Goal: Check status: Check status

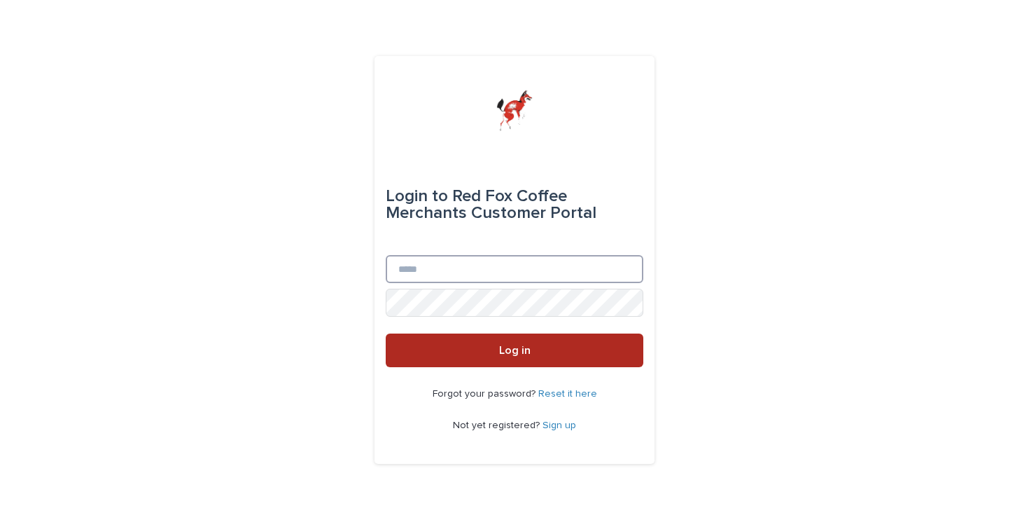
type input "**********"
click at [552, 362] on button "Log in" at bounding box center [515, 350] width 258 height 34
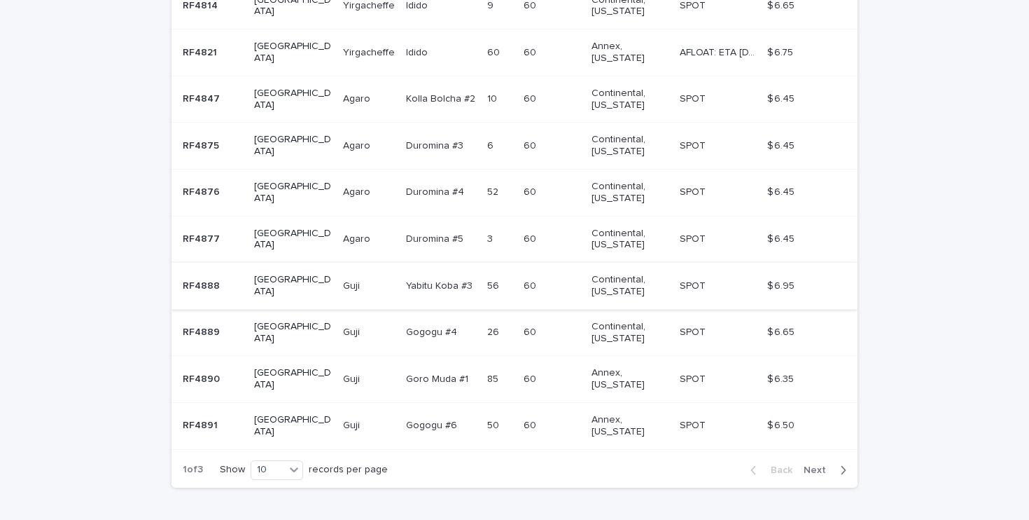
scroll to position [375, 0]
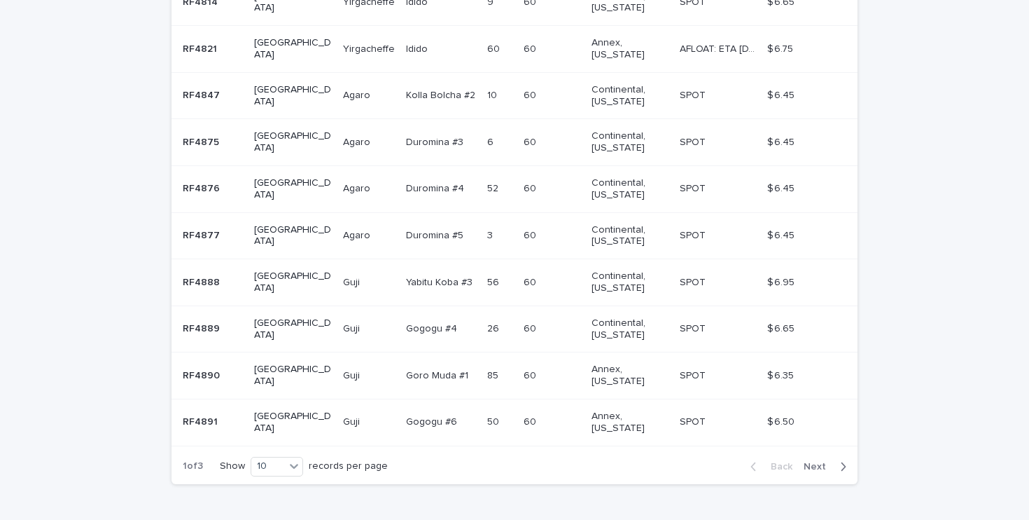
click at [819, 461] on span "Next" at bounding box center [819, 466] width 31 height 10
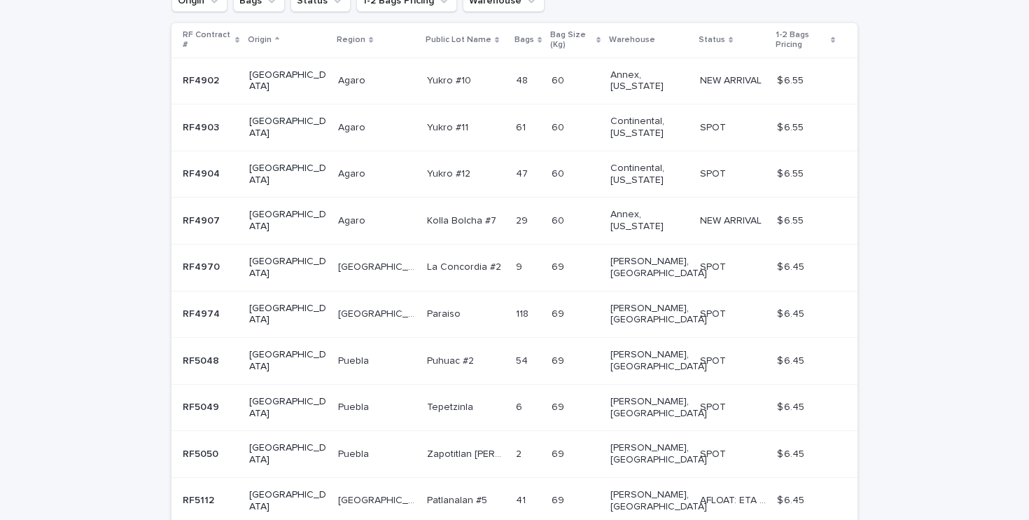
scroll to position [301, 0]
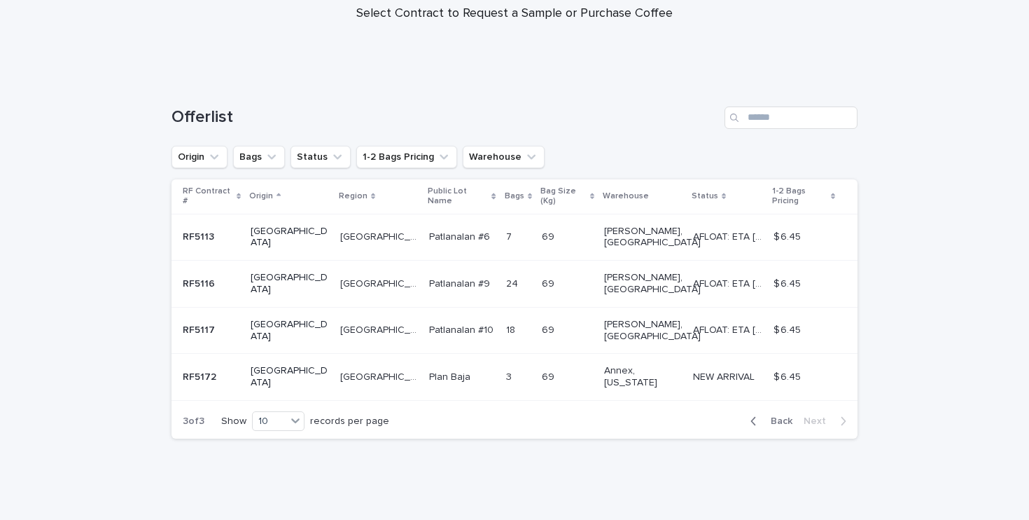
scroll to position [84, 0]
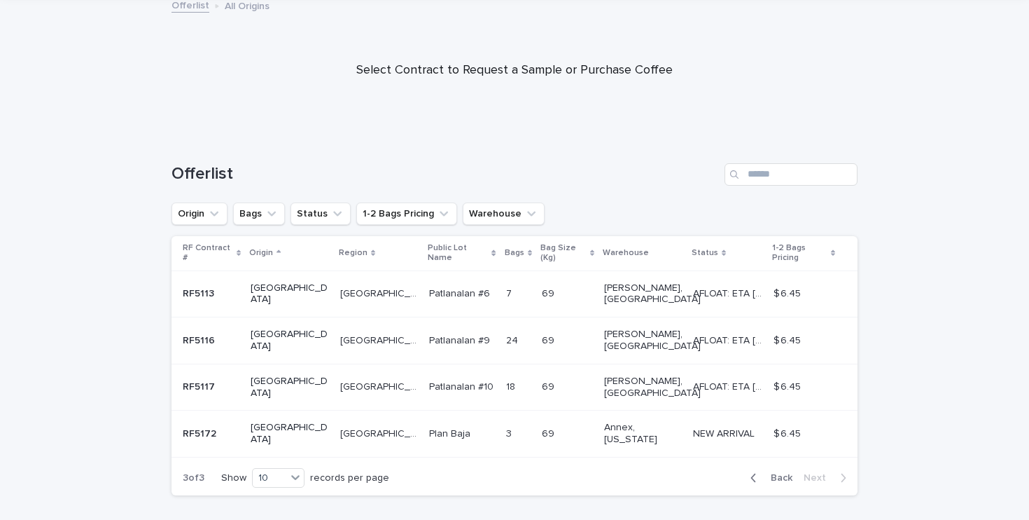
click at [777, 473] on span "Back" at bounding box center [778, 478] width 30 height 10
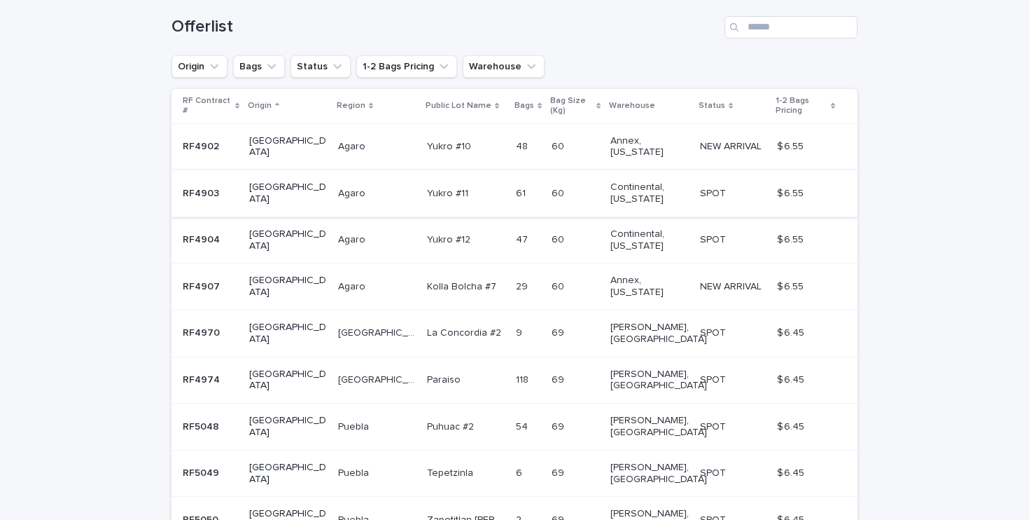
scroll to position [317, 0]
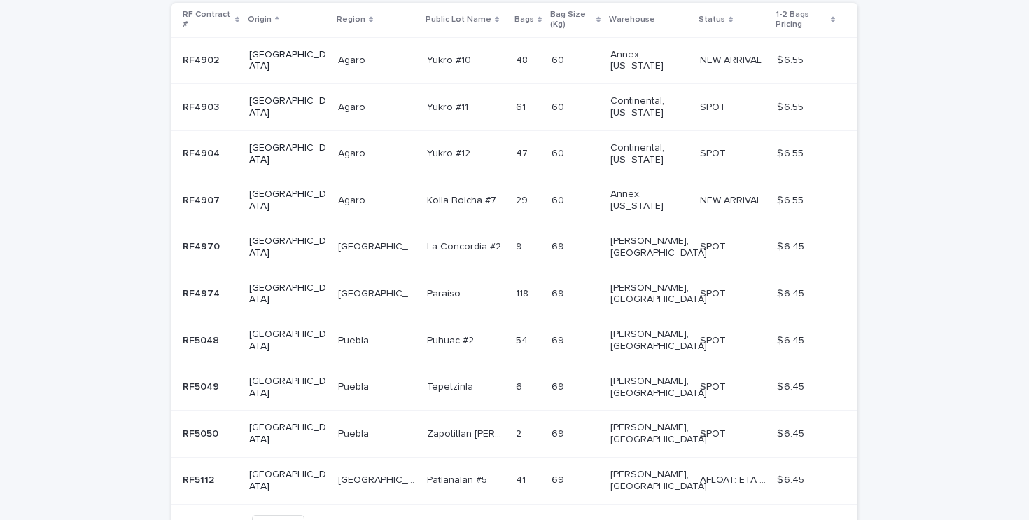
click at [781, 519] on span "Back" at bounding box center [778, 525] width 30 height 10
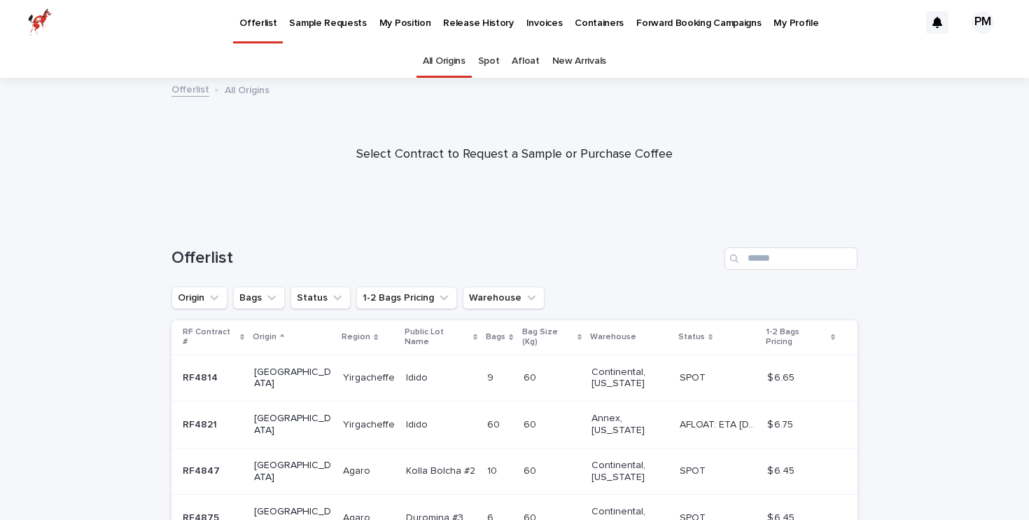
scroll to position [1, 0]
click at [307, 17] on p "Sample Requests" at bounding box center [327, 13] width 77 height 29
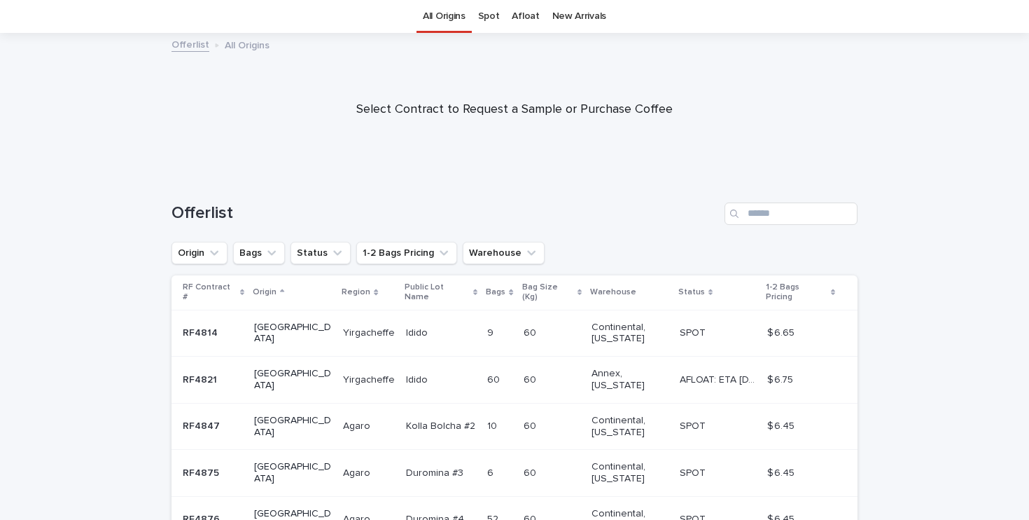
scroll to position [375, 0]
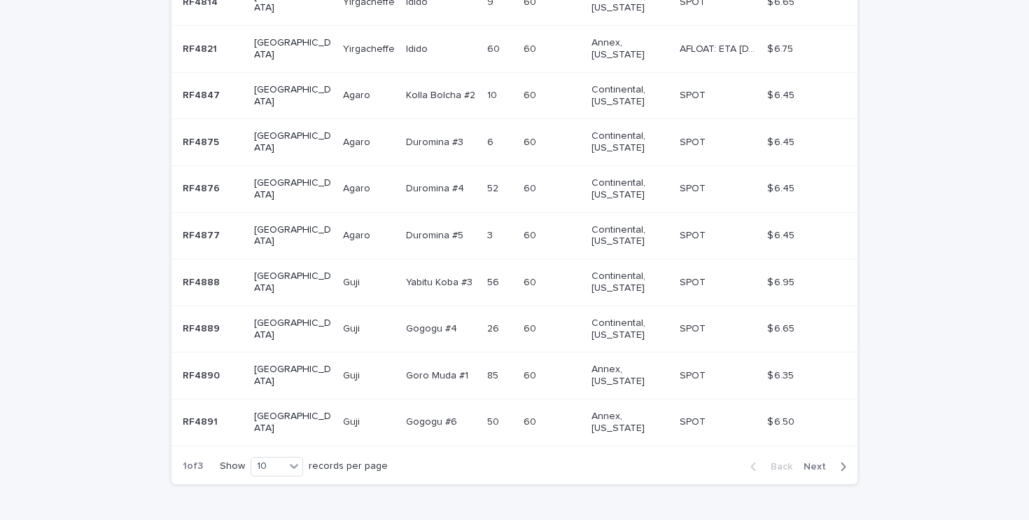
click at [206, 320] on p "RF4889" at bounding box center [203, 327] width 40 height 15
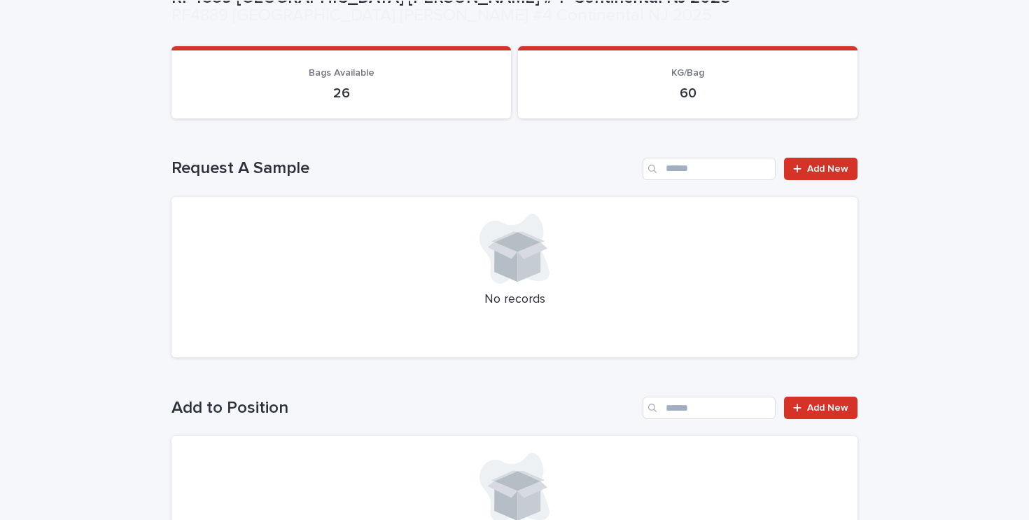
scroll to position [200, 0]
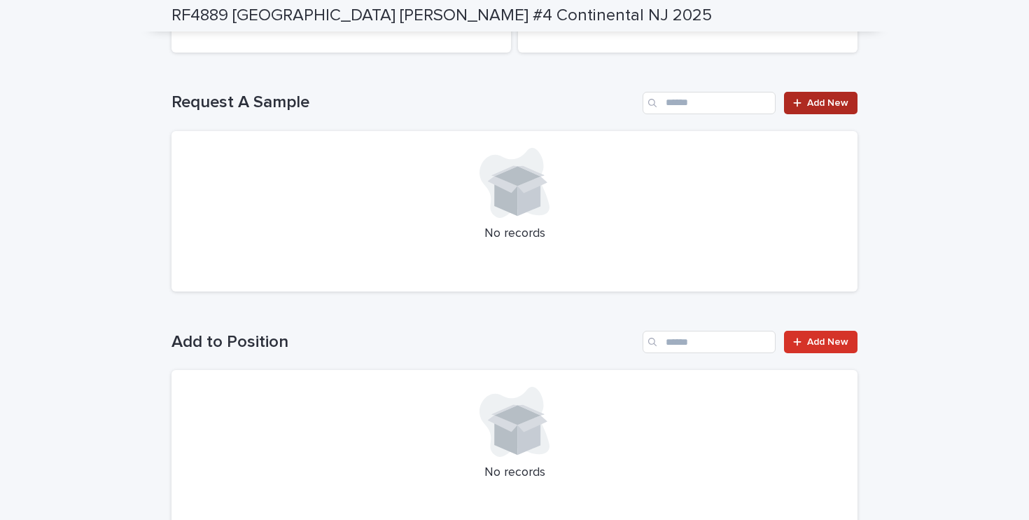
click at [840, 104] on span "Add New" at bounding box center [827, 103] width 41 height 10
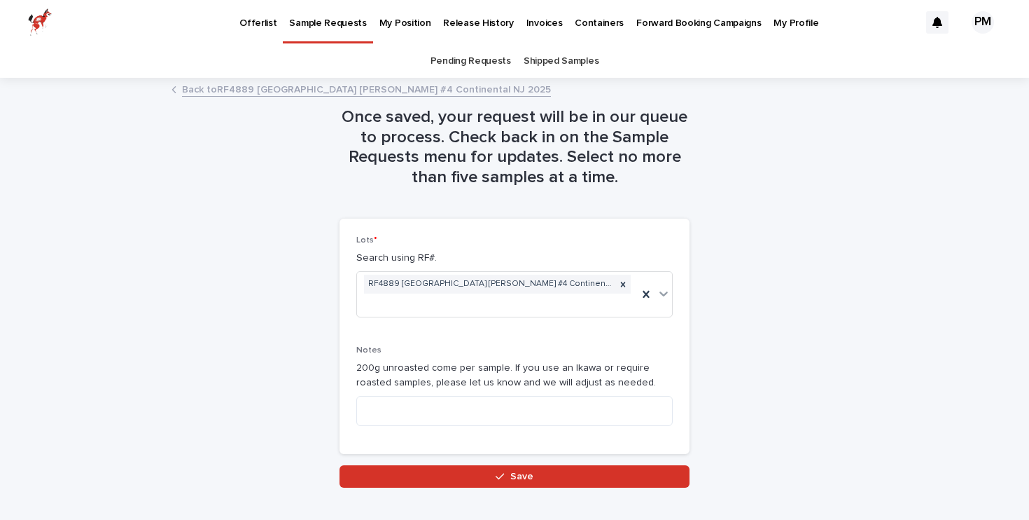
click at [259, 24] on p "Offerlist" at bounding box center [257, 14] width 37 height 29
click at [619, 286] on div "RF4889 [GEOGRAPHIC_DATA] [PERSON_NAME] #4 Continental NJ 2025" at bounding box center [497, 294] width 281 height 45
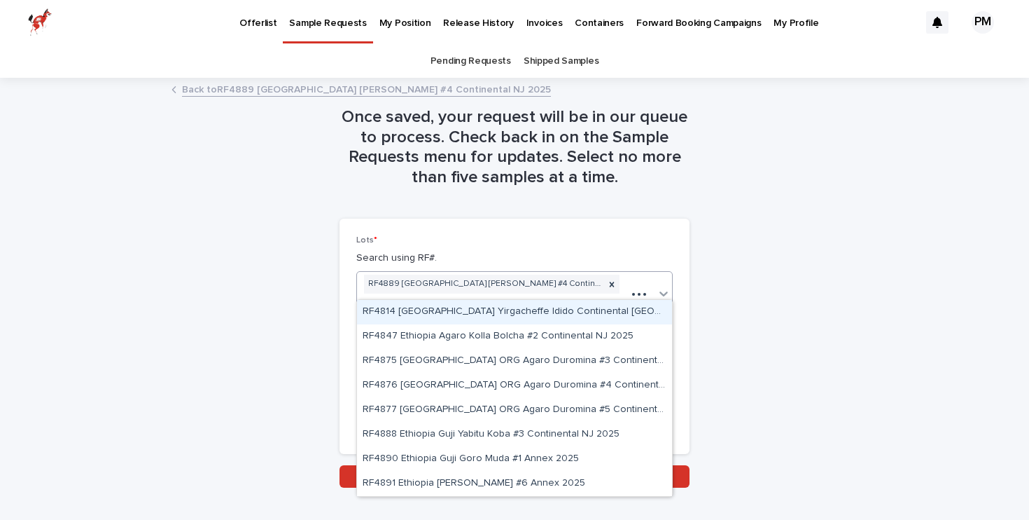
type input "*****"
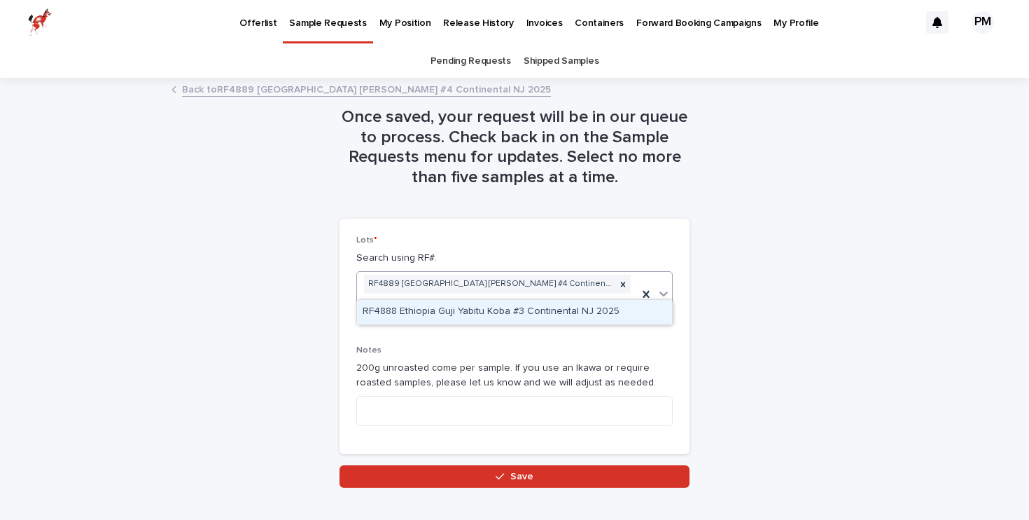
click at [543, 318] on div "RF4888 Ethiopia Guji Yabitu Koba #3 Continental NJ 2025" at bounding box center [514, 312] width 315 height 25
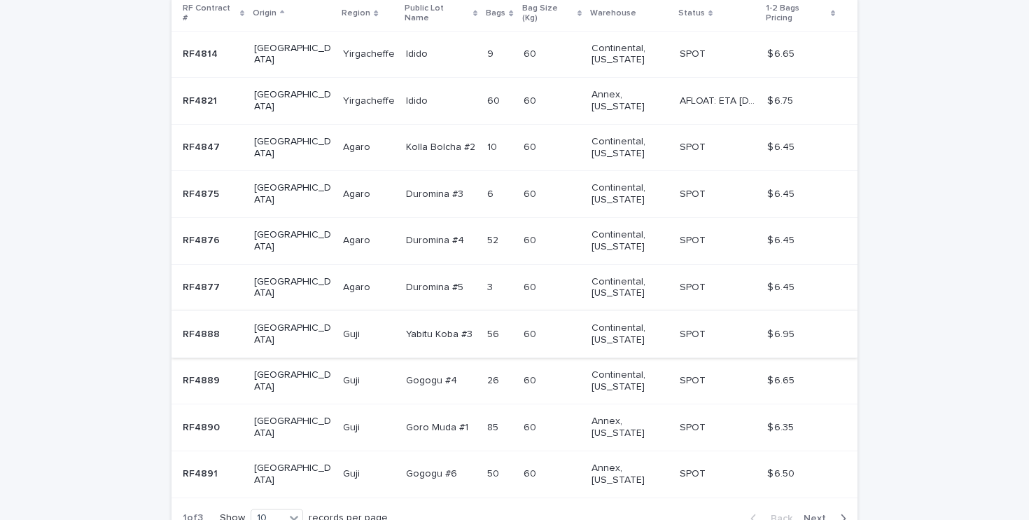
scroll to position [323, 0]
click at [343, 183] on div "Agaro Agaro" at bounding box center [369, 194] width 52 height 23
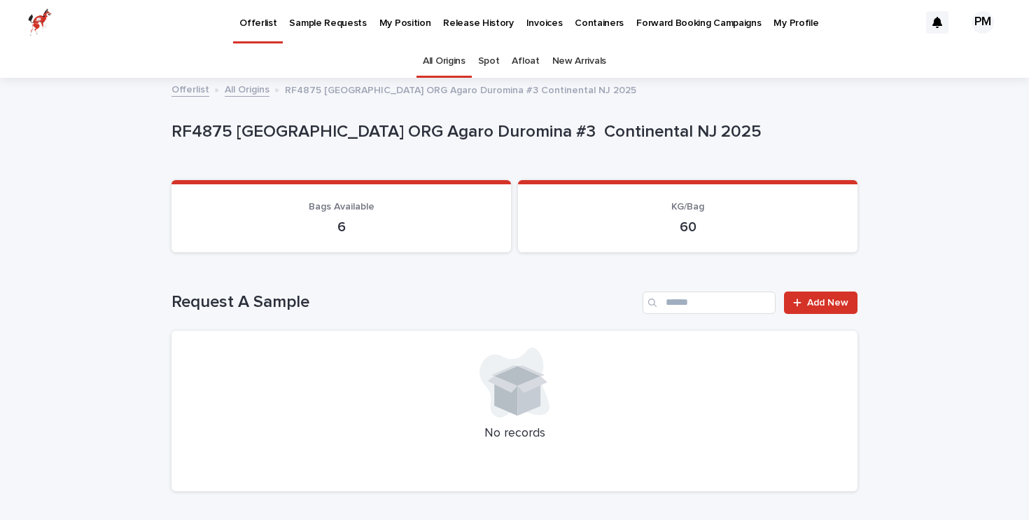
click at [256, 22] on p "Offerlist" at bounding box center [257, 14] width 37 height 29
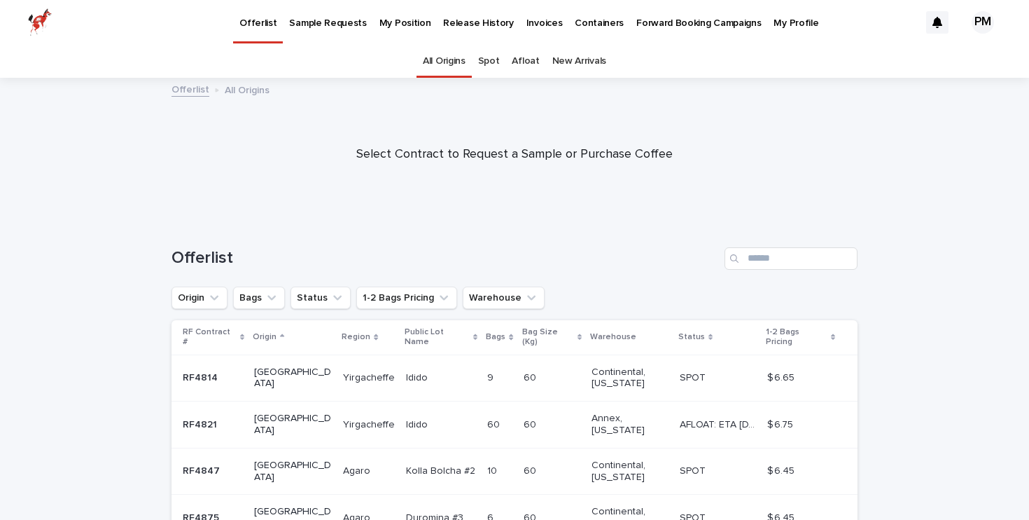
click at [473, 20] on p "Release History" at bounding box center [478, 14] width 70 height 29
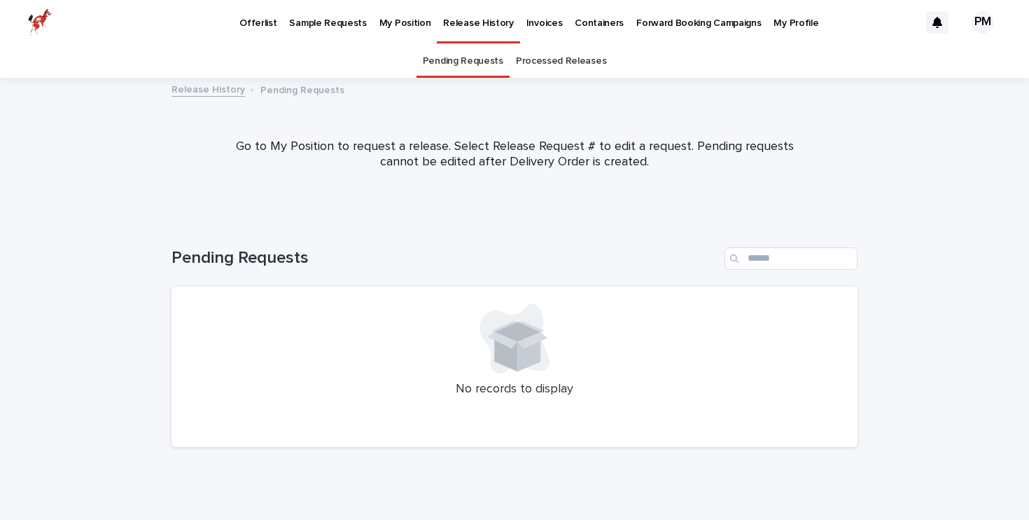
scroll to position [8, 0]
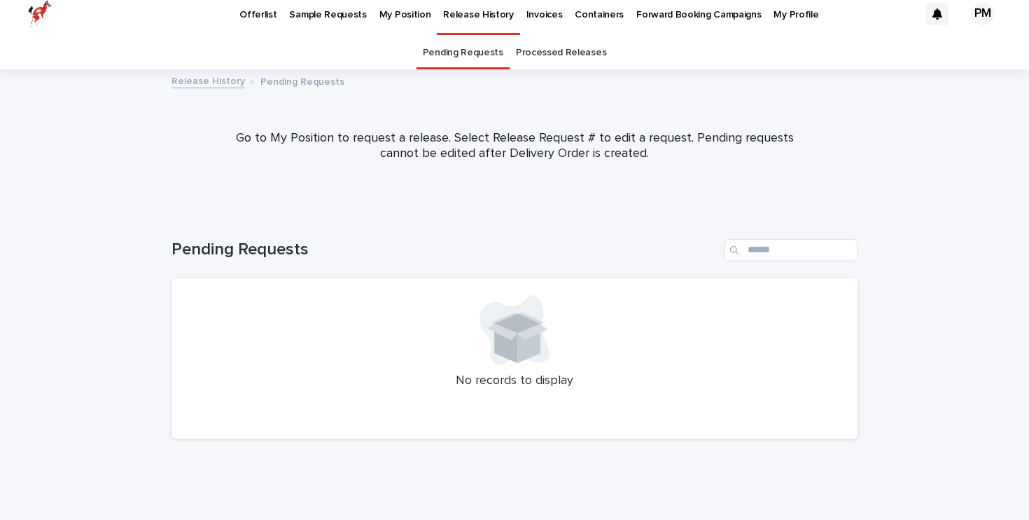
click at [529, 57] on link "Processed Releases" at bounding box center [561, 52] width 90 height 33
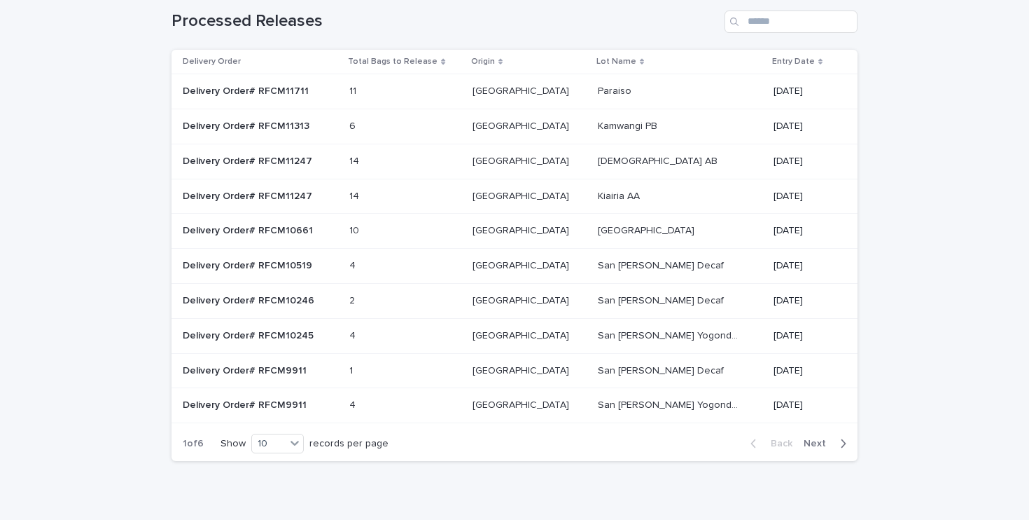
scroll to position [101, 0]
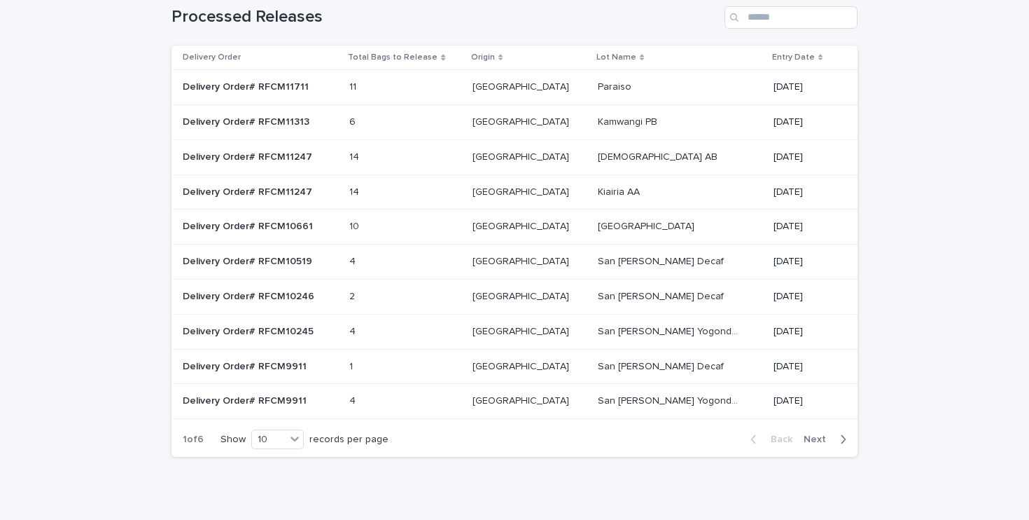
click at [844, 440] on icon "button" at bounding box center [844, 439] width 5 height 8
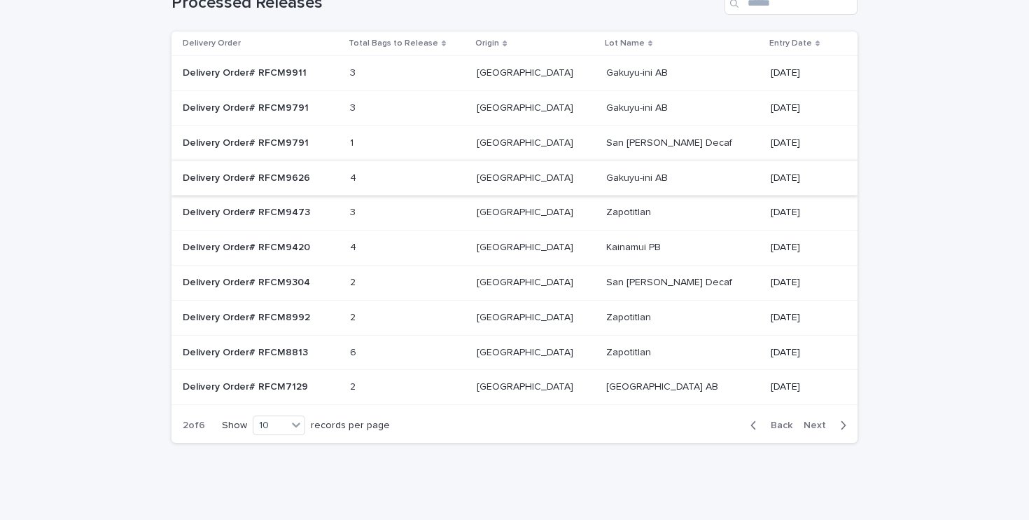
scroll to position [119, 0]
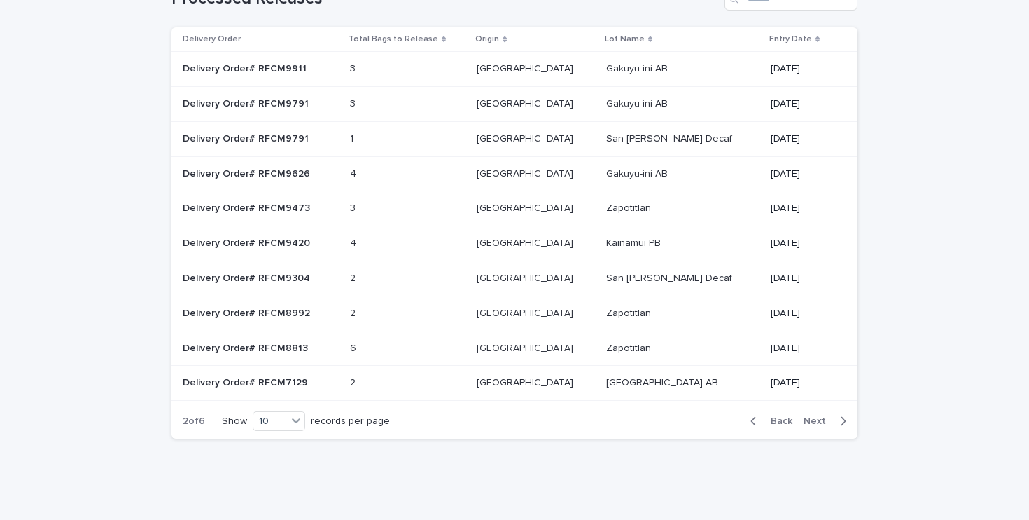
click at [779, 426] on button "Back" at bounding box center [768, 421] width 59 height 13
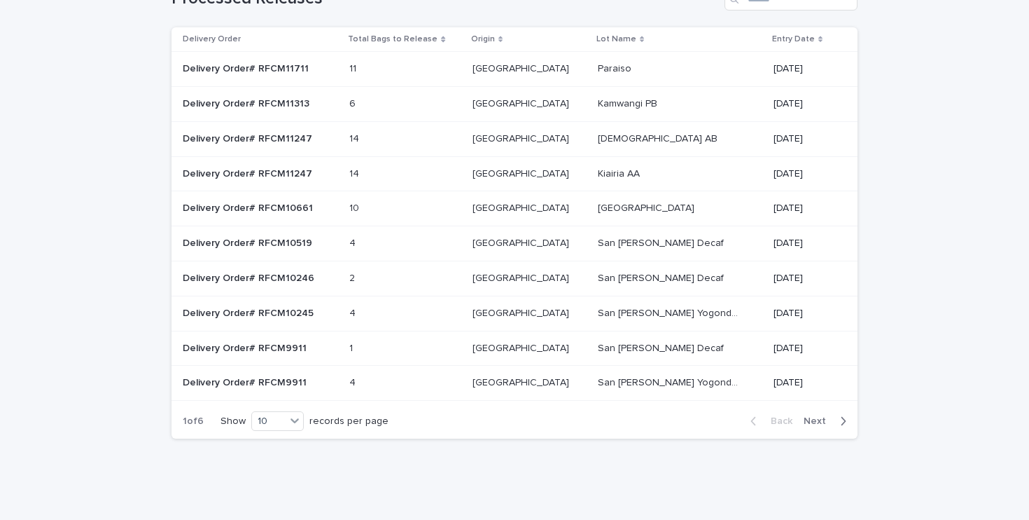
click at [835, 418] on div "button" at bounding box center [841, 421] width 12 height 13
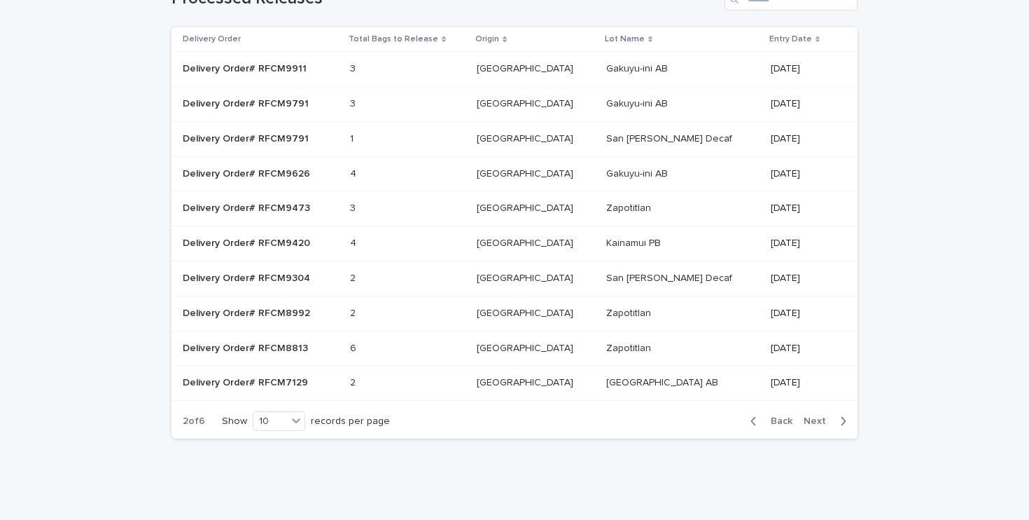
click at [834, 422] on span "Next" at bounding box center [819, 421] width 31 height 10
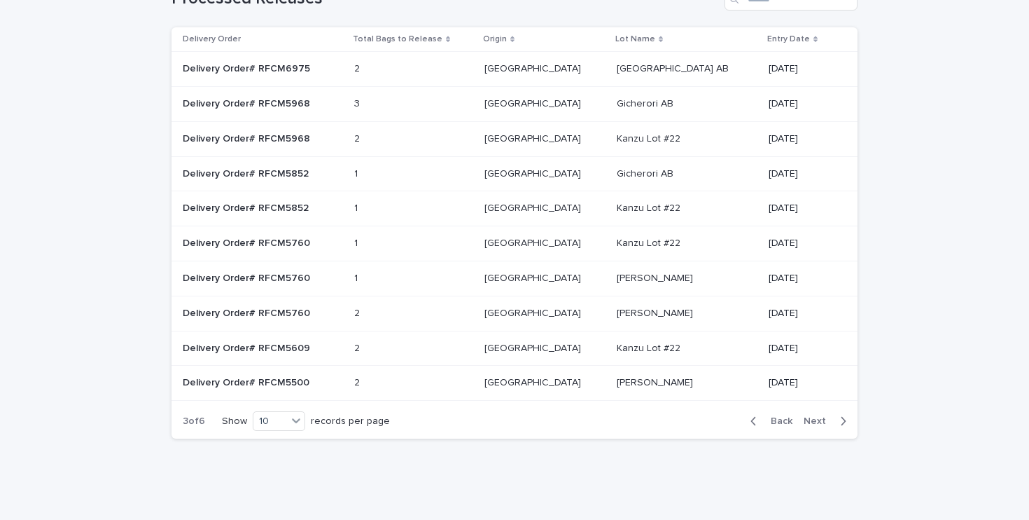
click at [823, 419] on span "Next" at bounding box center [819, 421] width 31 height 10
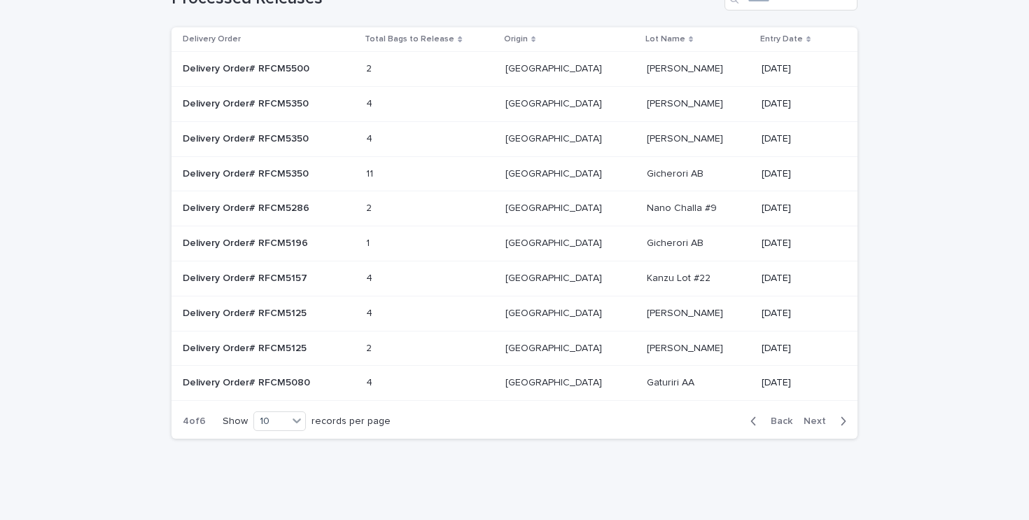
click at [784, 422] on span "Back" at bounding box center [778, 421] width 30 height 10
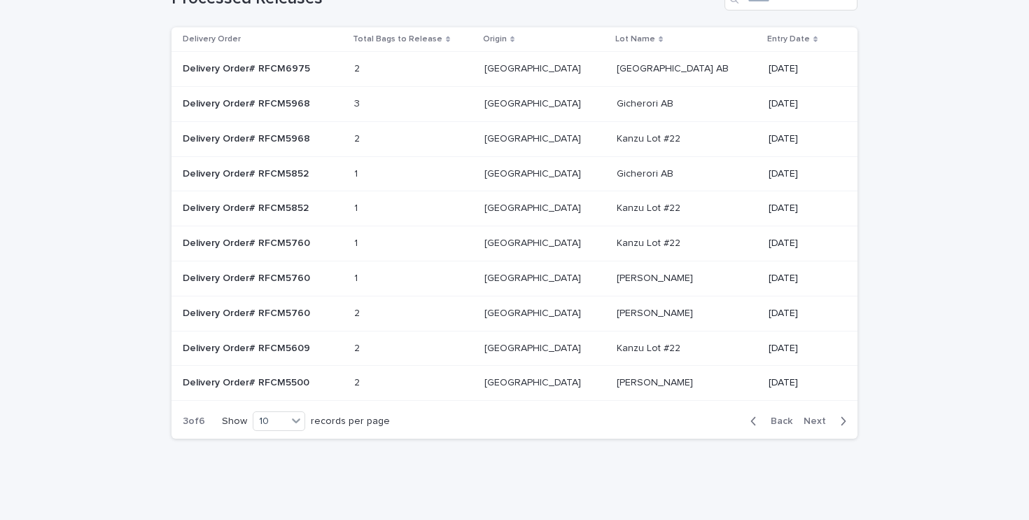
click at [776, 422] on span "Back" at bounding box center [778, 421] width 30 height 10
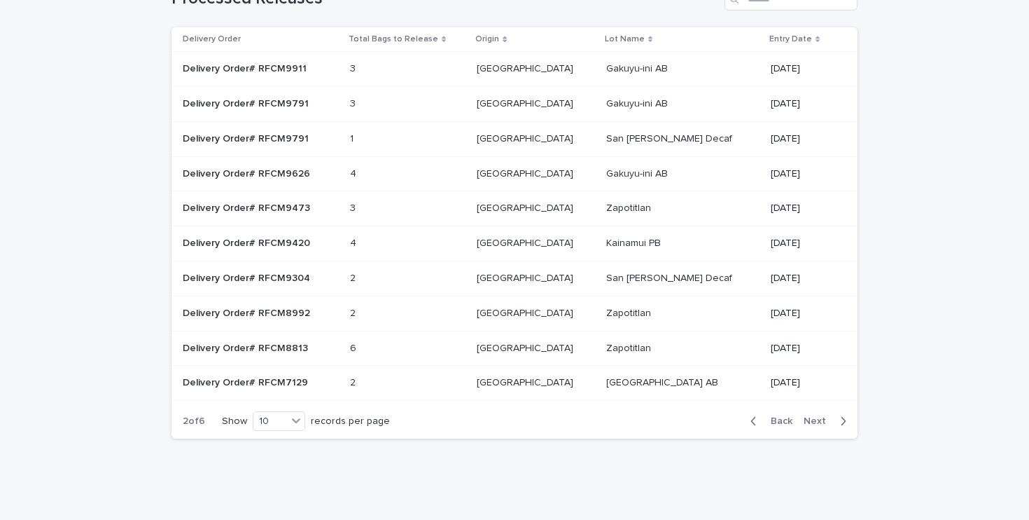
click at [830, 427] on div "Back Next" at bounding box center [798, 420] width 118 height 35
click at [821, 419] on span "Next" at bounding box center [819, 421] width 31 height 10
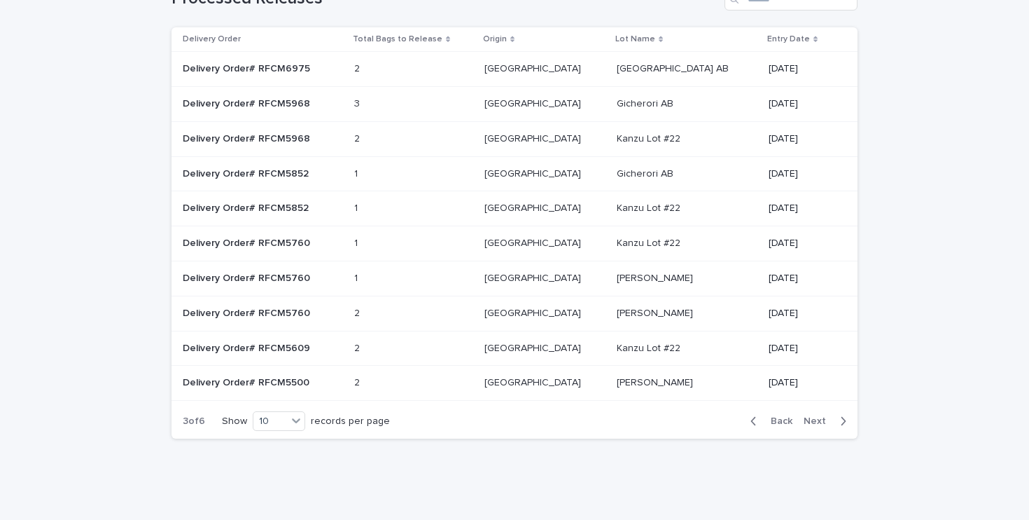
click at [823, 423] on span "Next" at bounding box center [819, 421] width 31 height 10
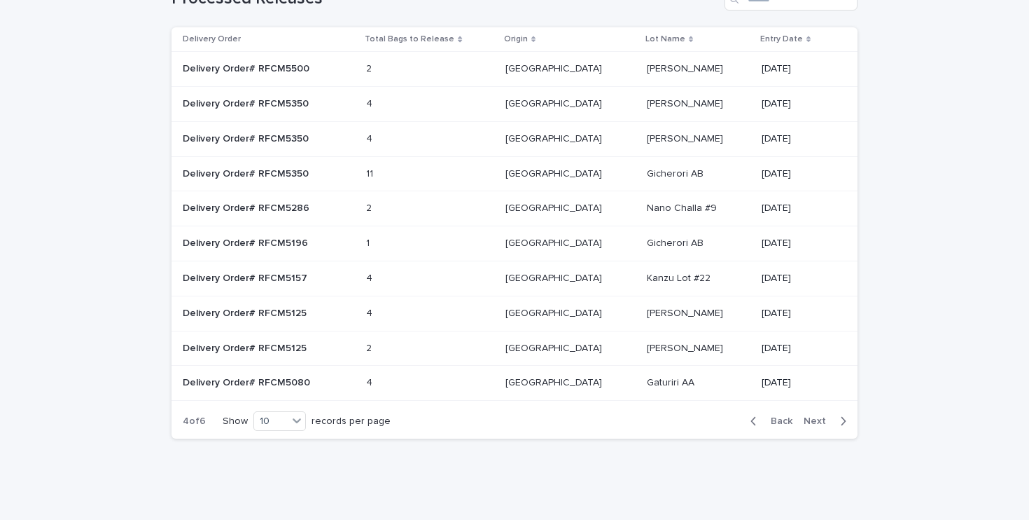
click at [833, 421] on span "Next" at bounding box center [819, 421] width 31 height 10
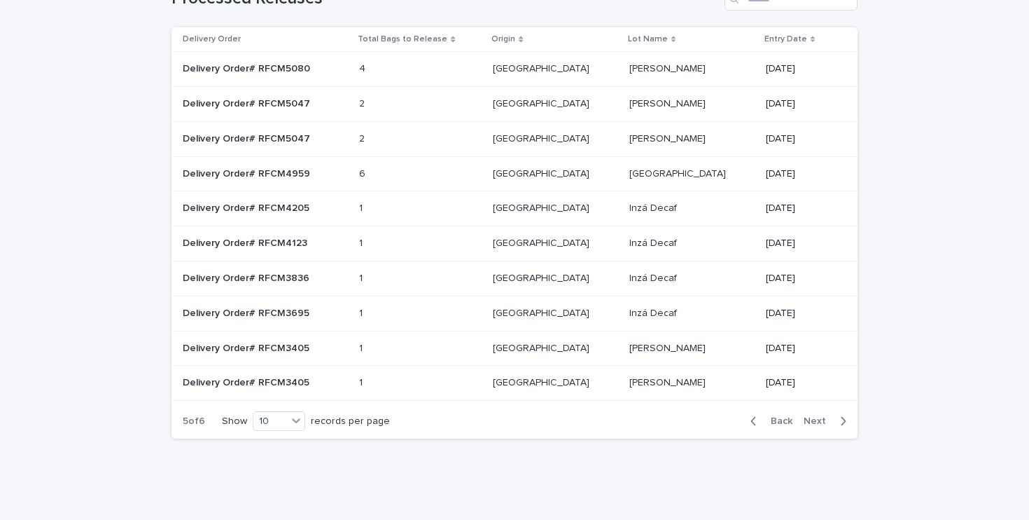
click at [823, 422] on span "Next" at bounding box center [819, 421] width 31 height 10
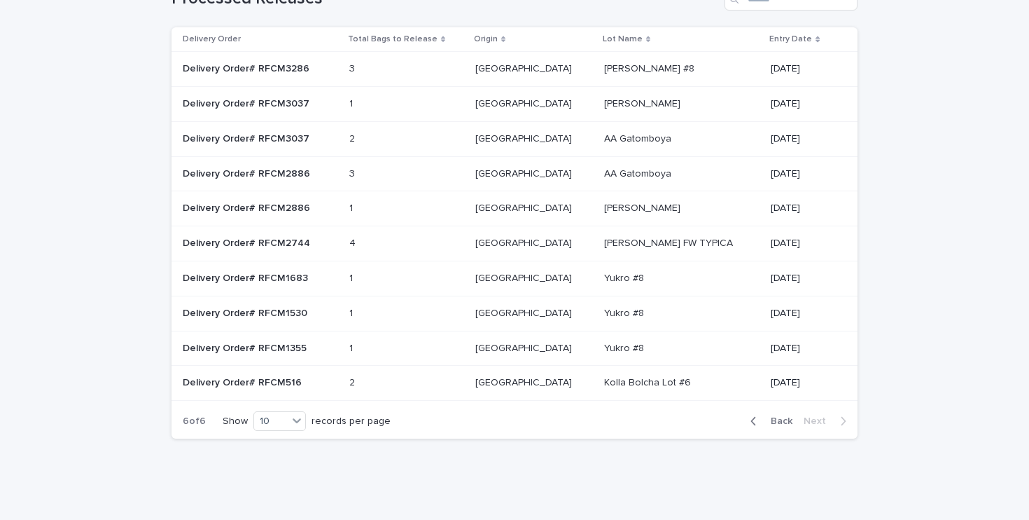
click at [780, 415] on button "Back" at bounding box center [768, 421] width 59 height 13
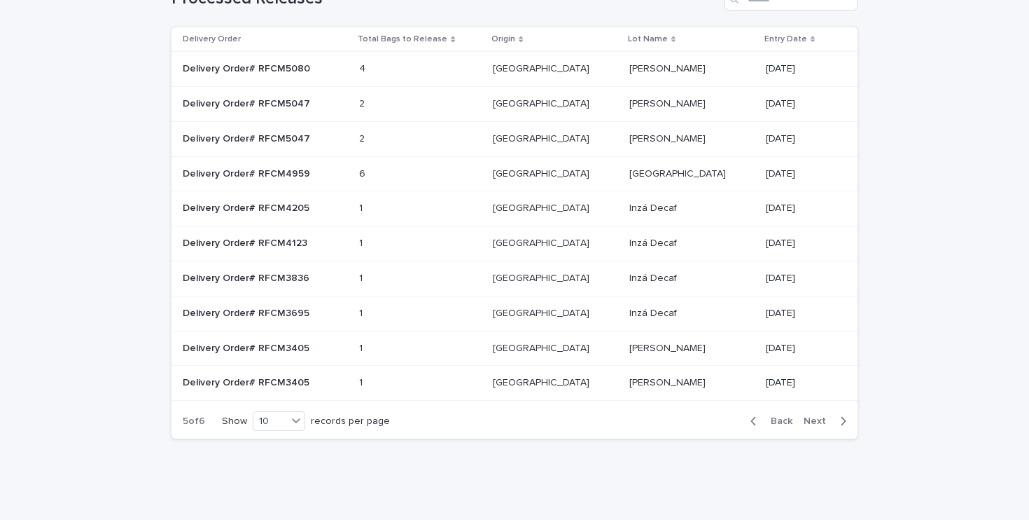
click at [780, 415] on button "Back" at bounding box center [768, 421] width 59 height 13
